Goal: Understand process/instructions: Learn how to perform a task or action

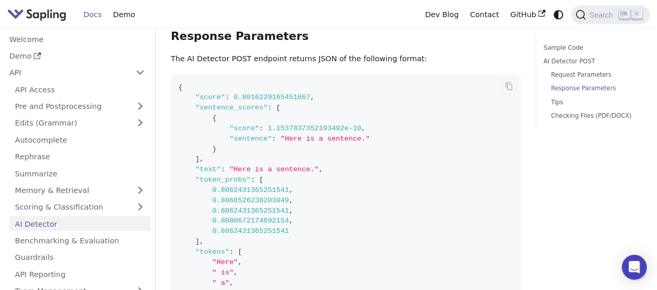
scroll to position [987, 0]
drag, startPoint x: 231, startPoint y: 109, endPoint x: 371, endPoint y: 110, distance: 140.2
click at [367, 109] on code "{ "score" : 0.8016229165451867 , "sentence_scores" : [ { "score" : 1.1537837352…" at bounding box center [346, 206] width 350 height 262
click at [374, 109] on code "{ "score" : 0.8016229165451867 , "sentence_scores" : [ { "score" : 1.1537837352…" at bounding box center [346, 206] width 350 height 262
drag, startPoint x: 309, startPoint y: 104, endPoint x: 220, endPoint y: 104, distance: 88.8
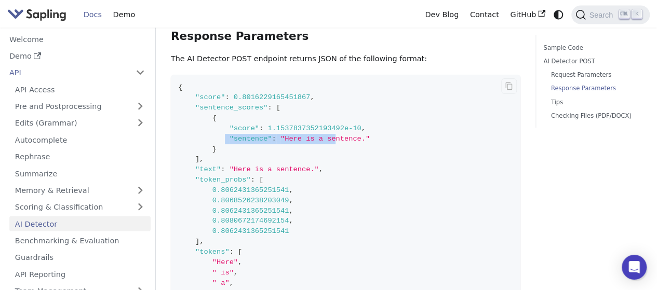
click at [220, 135] on span ""sentence" : "Here is a sentence."" at bounding box center [274, 139] width 192 height 8
click at [313, 135] on span ""Here is a sentence."" at bounding box center [324, 139] width 89 height 8
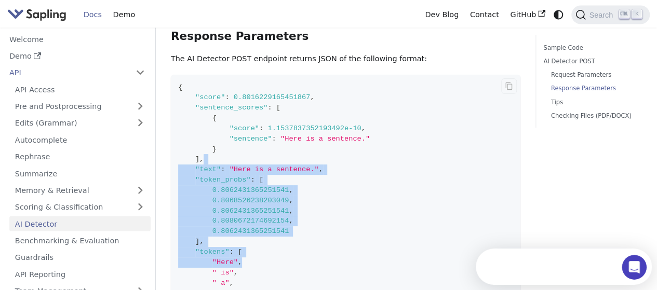
scroll to position [0, 0]
drag, startPoint x: 217, startPoint y: 127, endPoint x: 245, endPoint y: 233, distance: 109.1
click at [245, 233] on code "{ "score" : 0.8016229165451867 , "sentence_scores" : [ { "score" : 1.1537837352…" at bounding box center [346, 206] width 350 height 262
click at [300, 203] on code "{ "score" : 0.8016229165451867 , "sentence_scores" : [ { "score" : 1.1537837352…" at bounding box center [346, 206] width 350 height 262
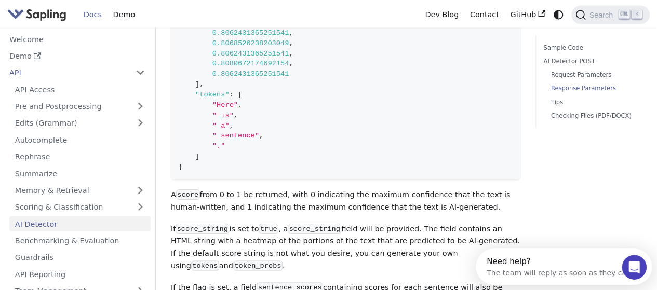
scroll to position [1143, 0]
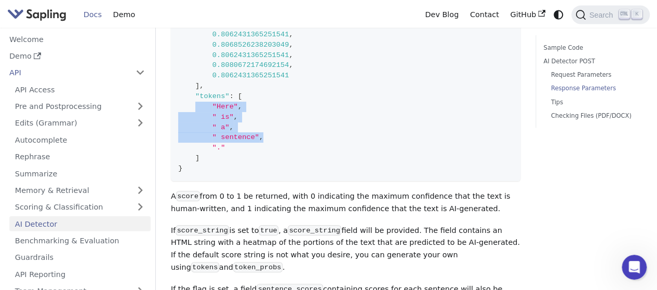
drag, startPoint x: 199, startPoint y: 74, endPoint x: 274, endPoint y: 123, distance: 89.6
click at [271, 112] on code "{ "score" : 0.8016229165451867 , "sentence_scores" : [ { "score" : 1.1537837352…" at bounding box center [346, 50] width 350 height 262
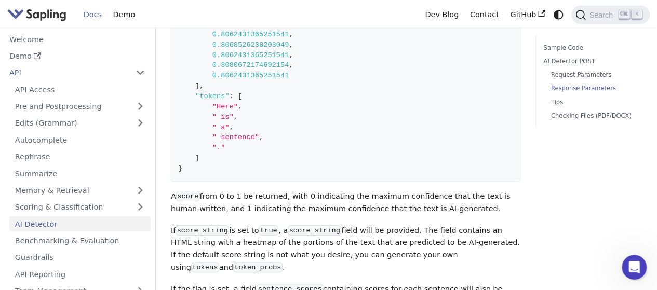
click at [274, 139] on code "{ "score" : 0.8016229165451867 , "sentence_scores" : [ { "score" : 1.1537837352…" at bounding box center [346, 50] width 350 height 262
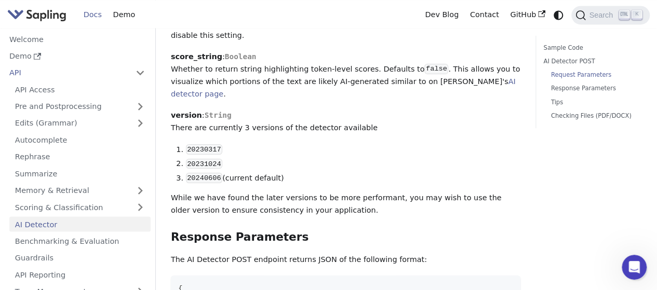
scroll to position [779, 0]
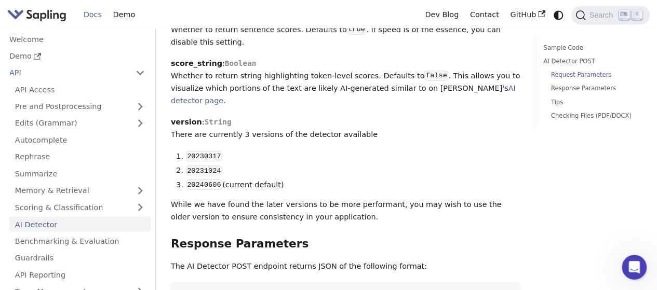
drag, startPoint x: 436, startPoint y: 104, endPoint x: 326, endPoint y: 104, distance: 110.1
click at [326, 116] on p "version : String There are currently 3 versions of the detector available" at bounding box center [346, 128] width 350 height 25
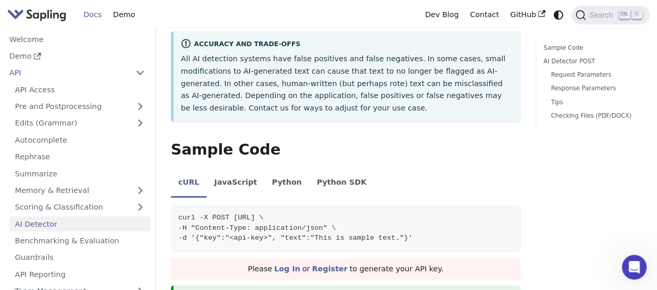
scroll to position [52, 0]
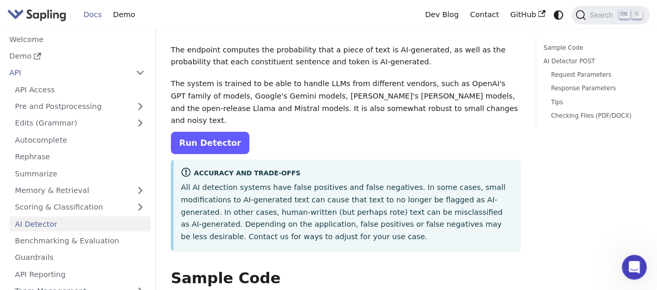
click at [236, 132] on link "Run Detector" at bounding box center [210, 143] width 78 height 22
